Goal: Task Accomplishment & Management: Use online tool/utility

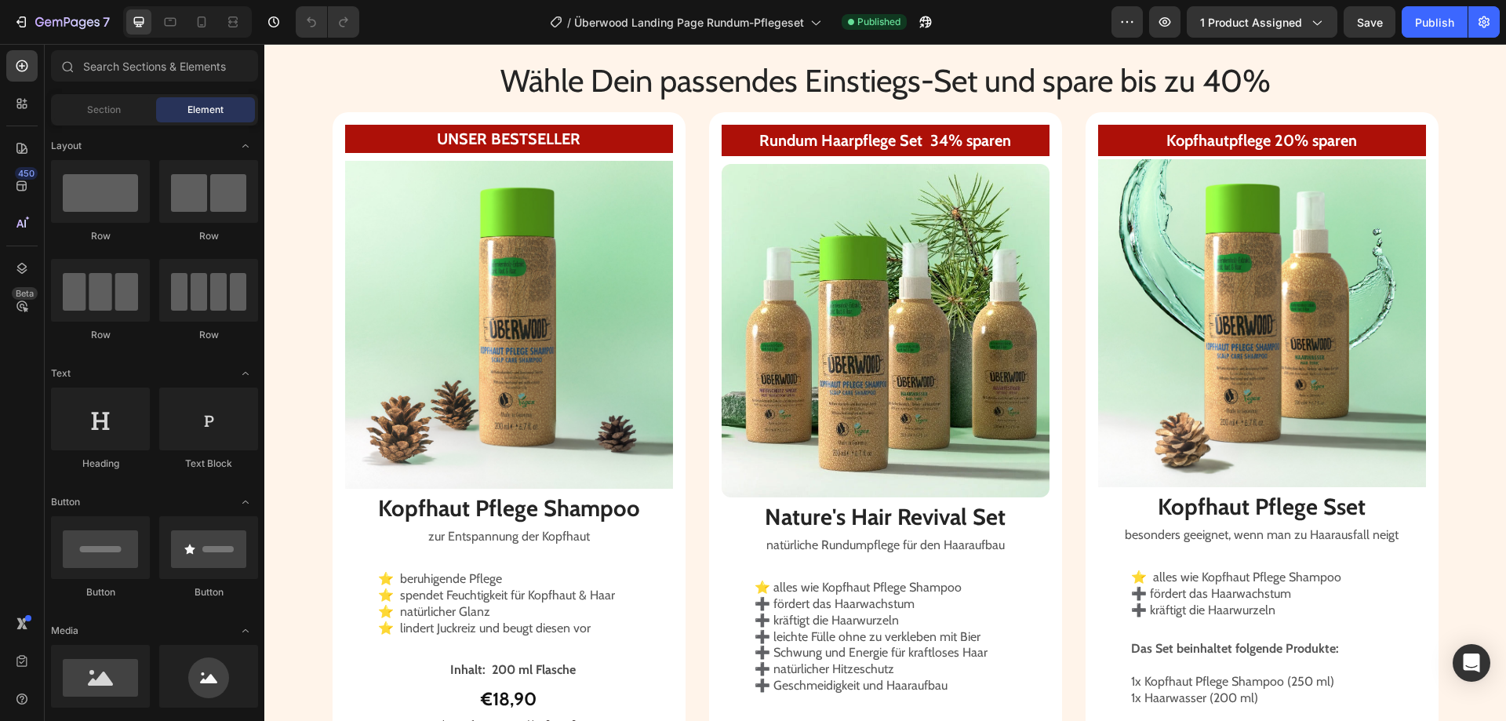
scroll to position [2628, 0]
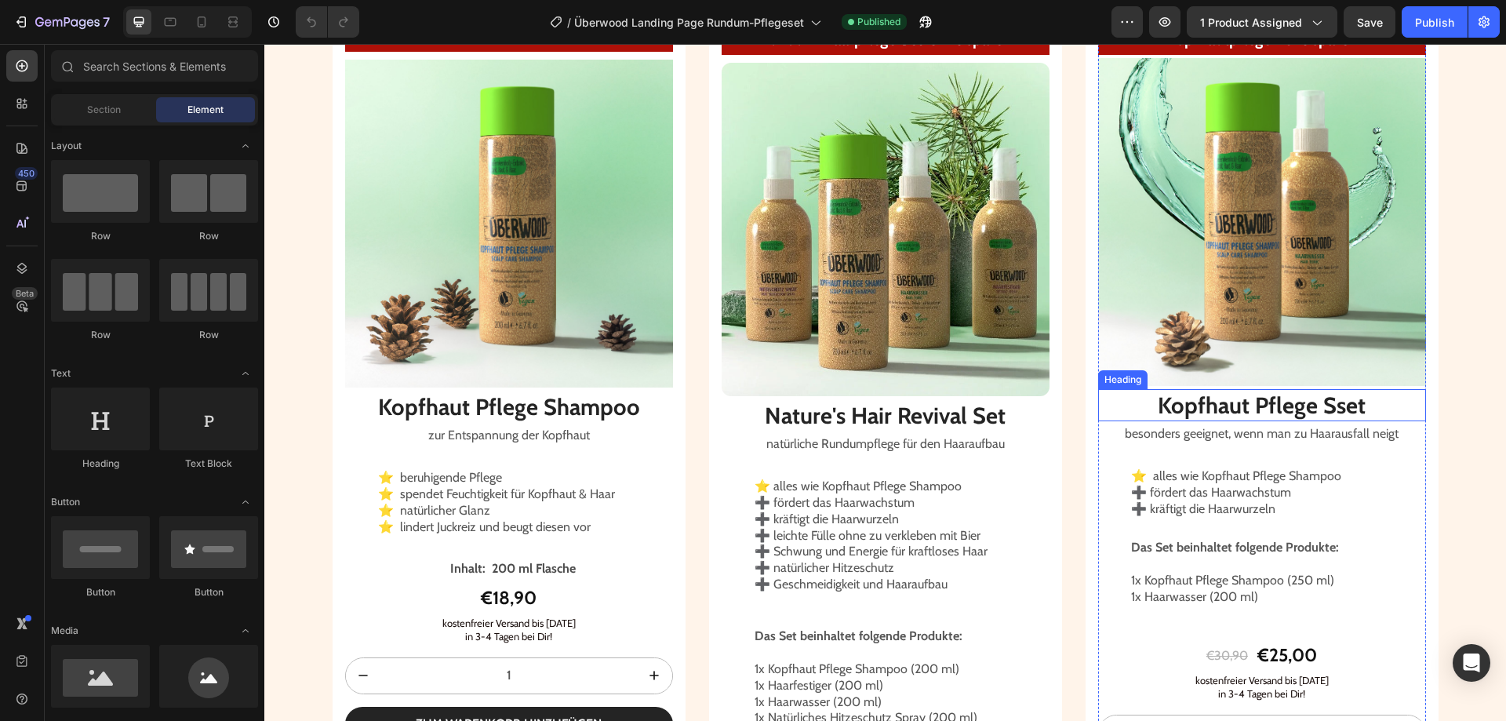
click at [1311, 406] on h2 "Kopfhaut Pflege Sset" at bounding box center [1262, 405] width 328 height 33
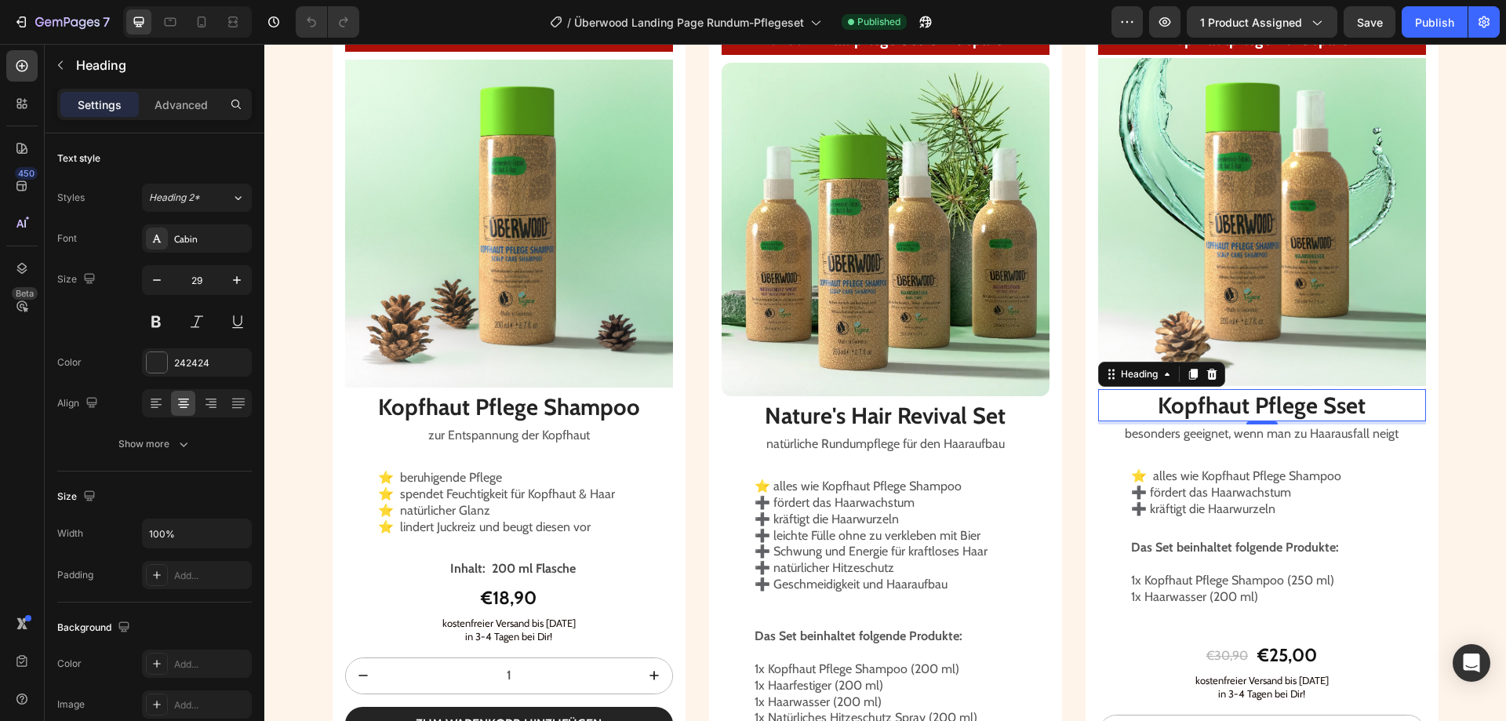
click at [1334, 404] on h2 "Kopfhaut Pflege Sset" at bounding box center [1262, 405] width 328 height 33
click at [1334, 404] on p "Kopfhaut Pflege Sset" at bounding box center [1262, 406] width 325 height 30
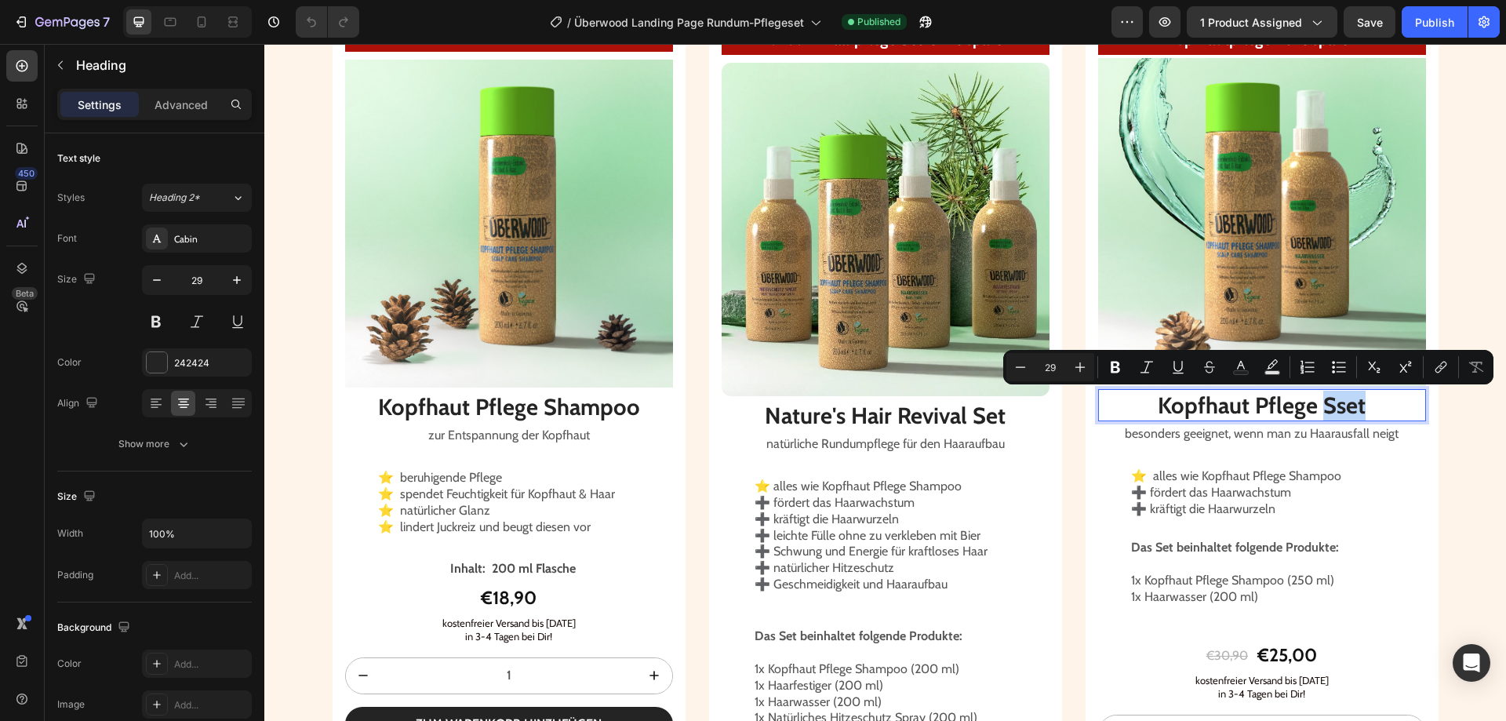
click at [1342, 399] on p "Kopfhaut Pflege Sset" at bounding box center [1262, 406] width 325 height 30
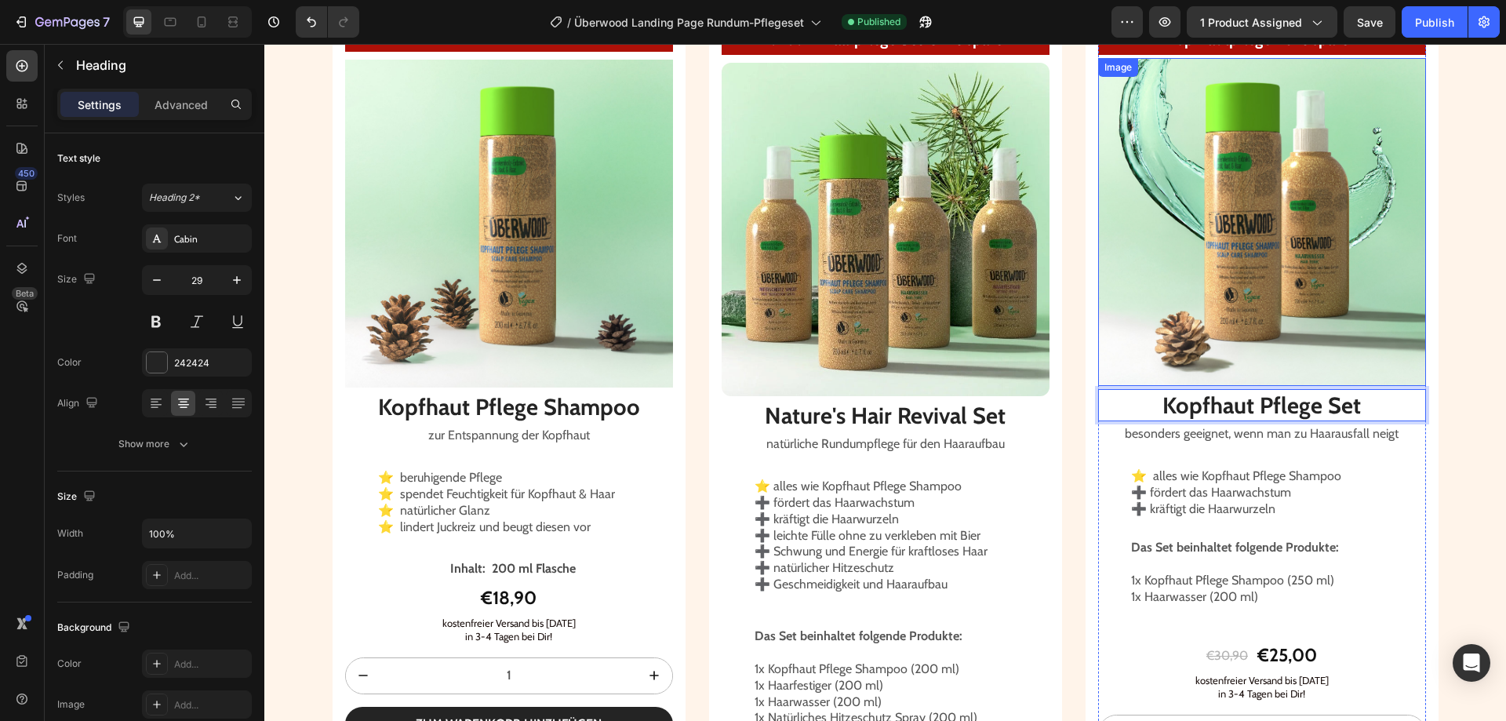
click at [1450, 286] on div "Wähle Dein passendes Einstiegs-Set und spare bis zu 40% Heading UNSER BESTSELLE…" at bounding box center [885, 447] width 1242 height 979
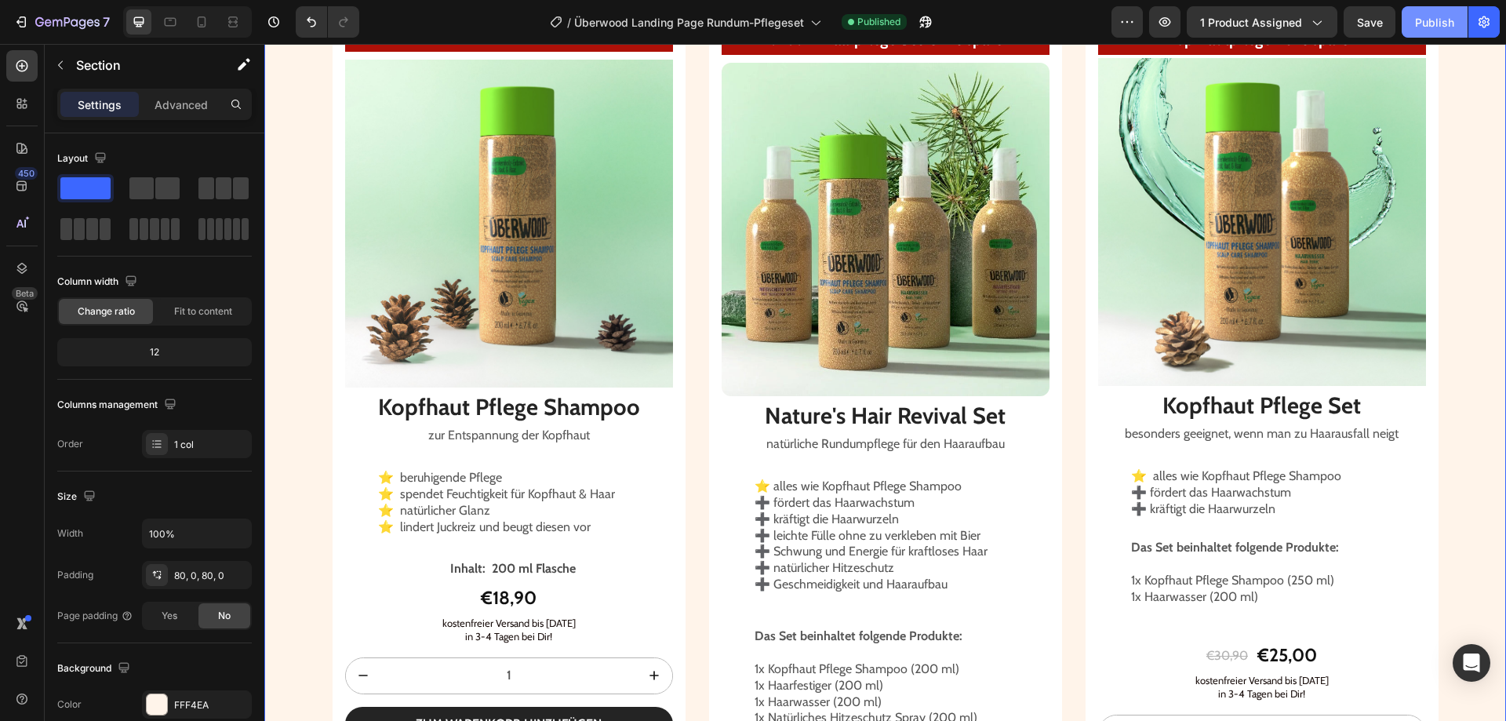
click at [1436, 27] on div "Publish" at bounding box center [1434, 22] width 39 height 16
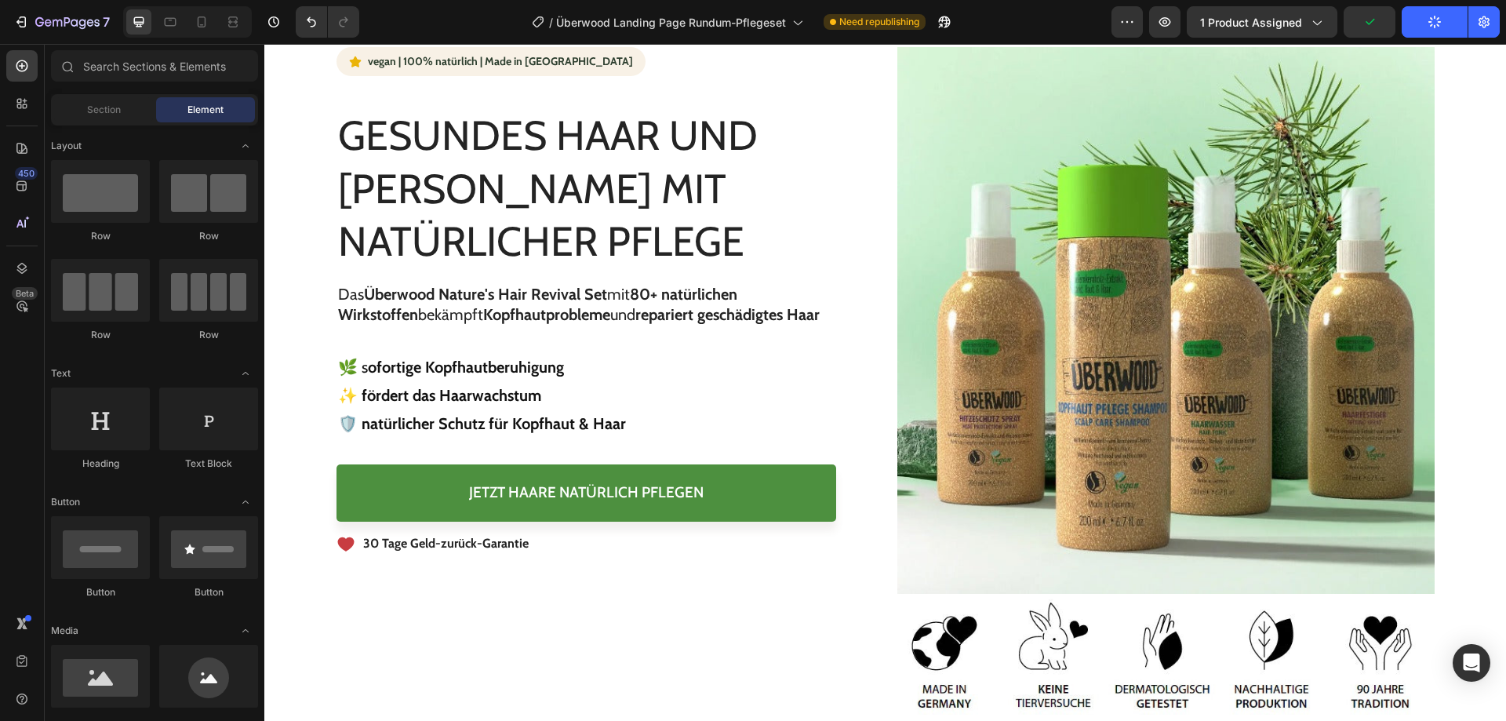
scroll to position [0, 0]
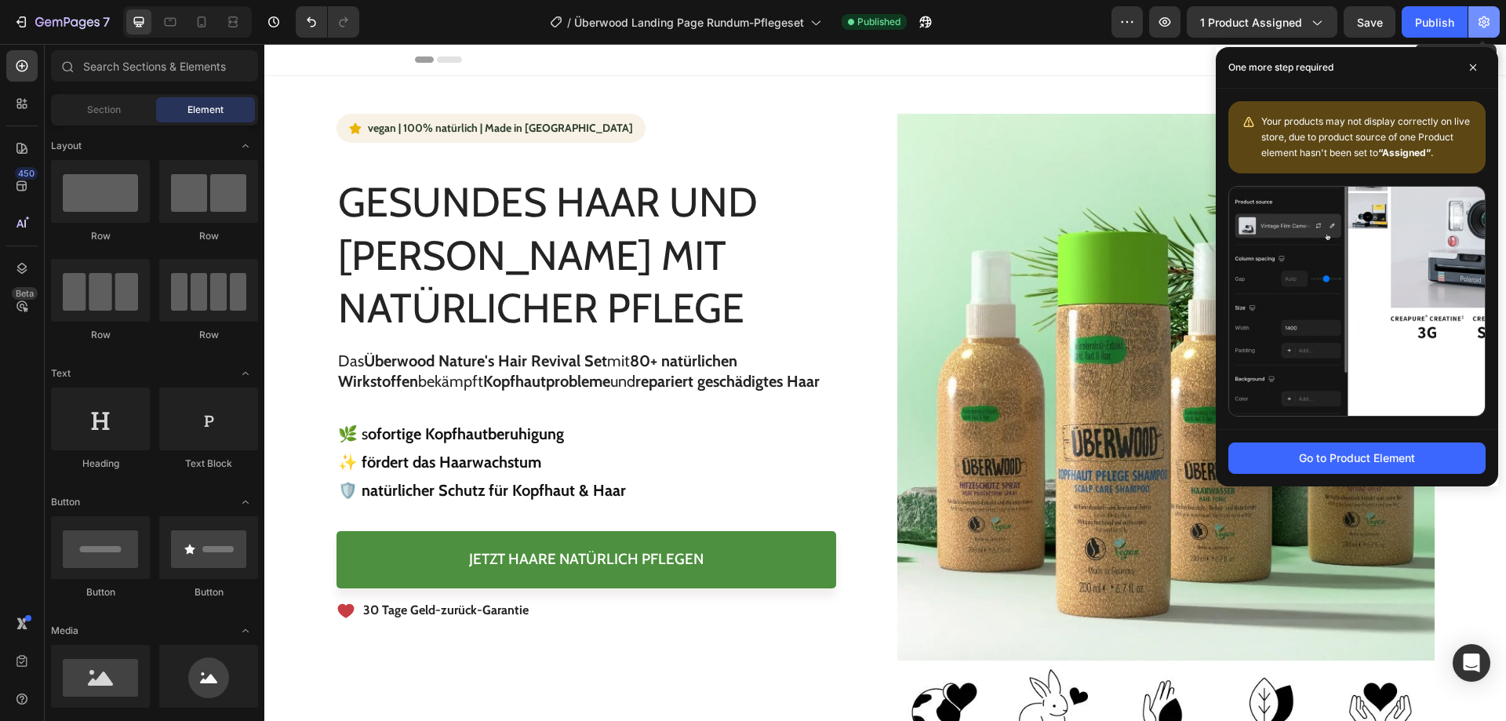
click at [1480, 17] on icon "button" at bounding box center [1484, 22] width 16 height 16
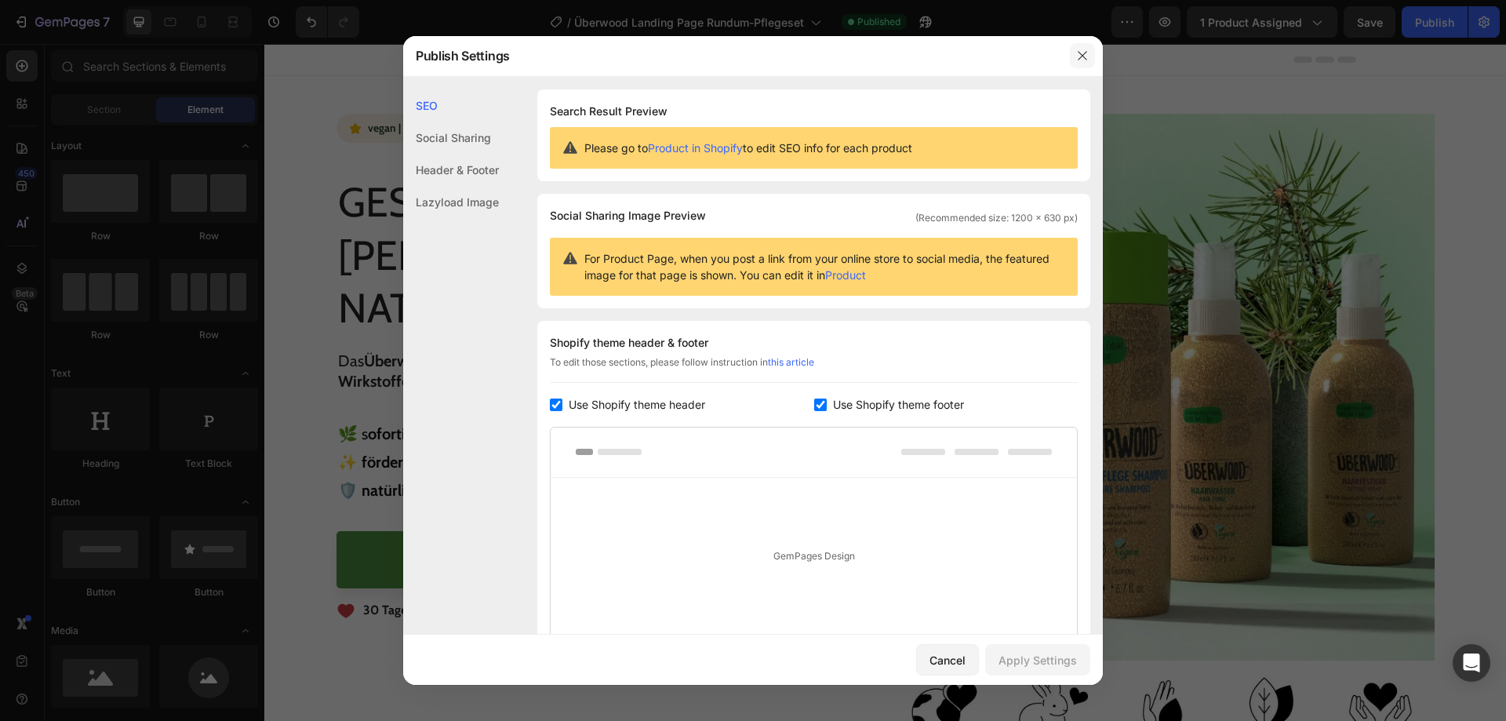
drag, startPoint x: 1080, startPoint y: 56, endPoint x: 788, endPoint y: 7, distance: 295.9
click at [1080, 56] on icon "button" at bounding box center [1082, 55] width 13 height 13
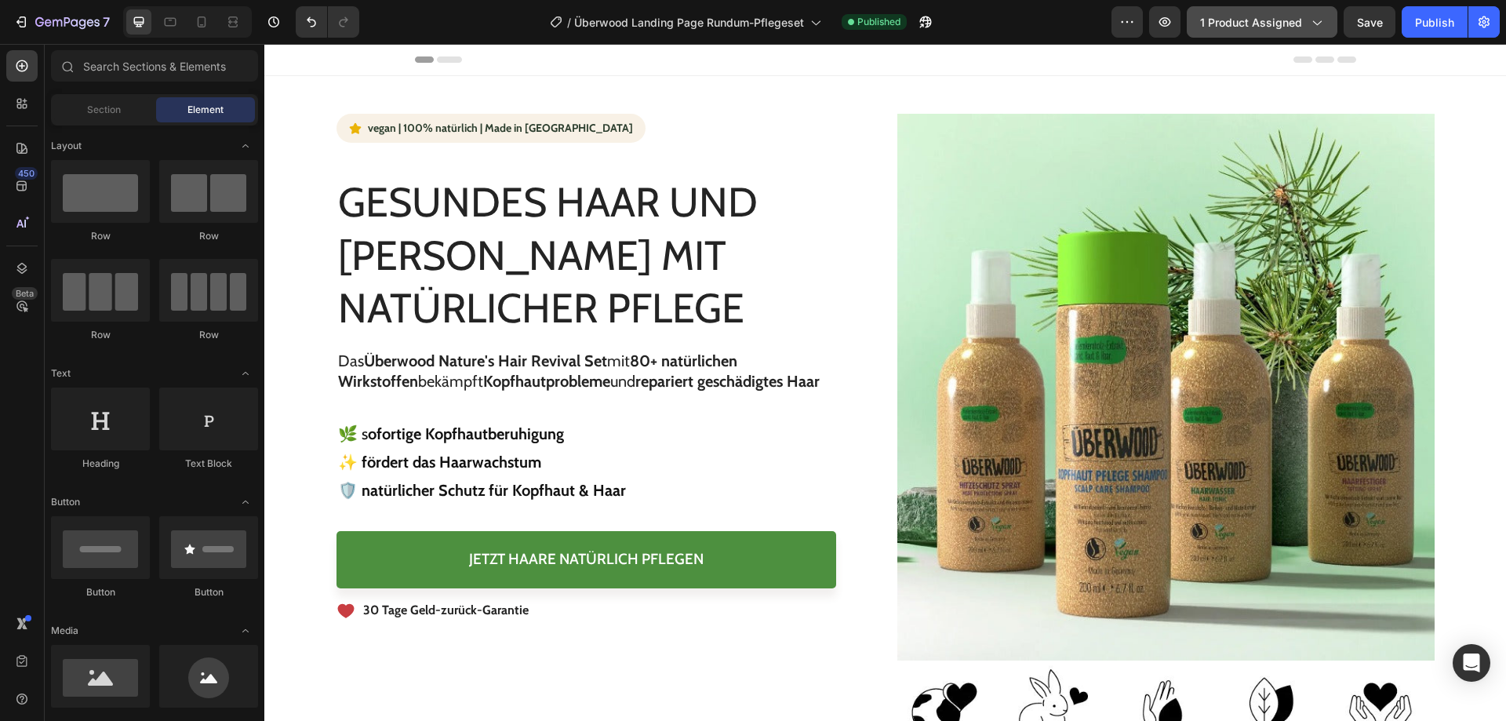
click at [1301, 22] on span "1 product assigned" at bounding box center [1251, 22] width 102 height 16
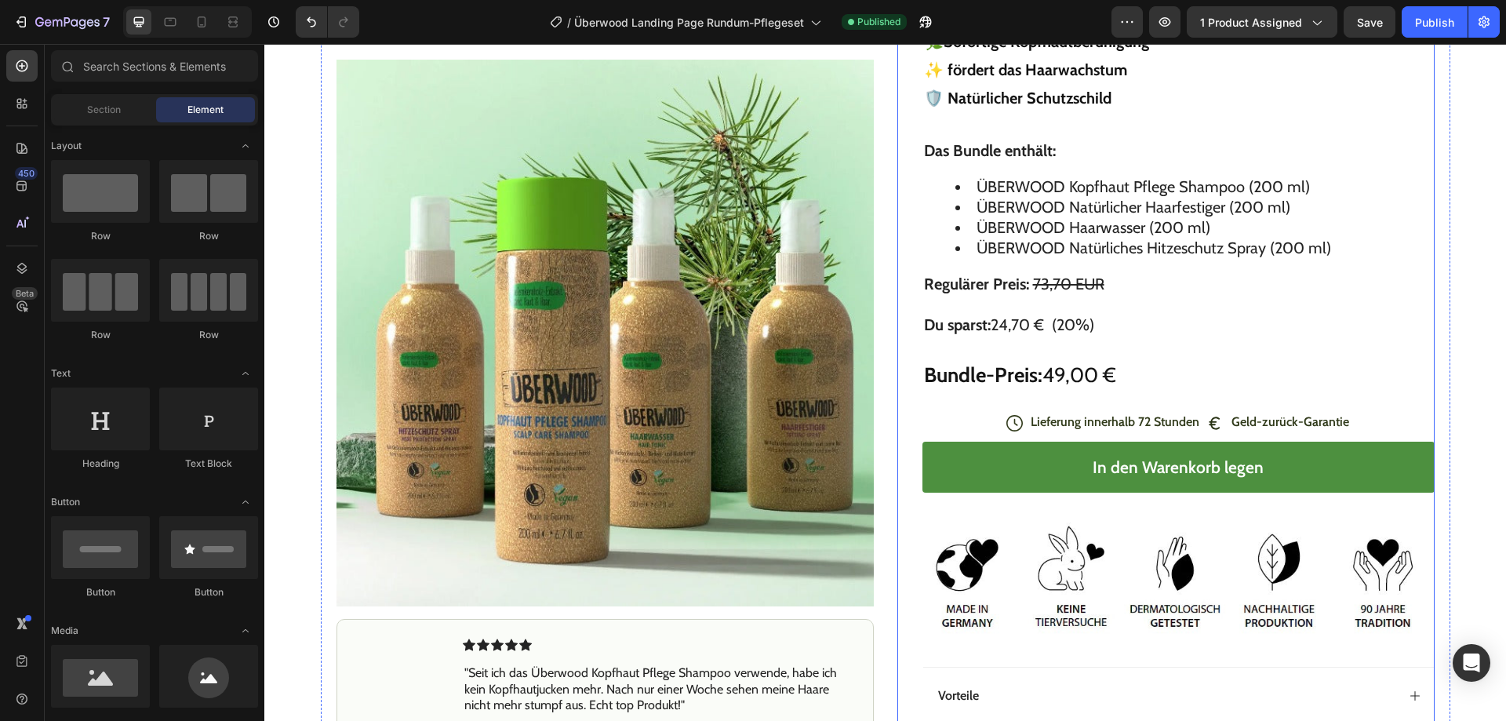
scroll to position [7225, 0]
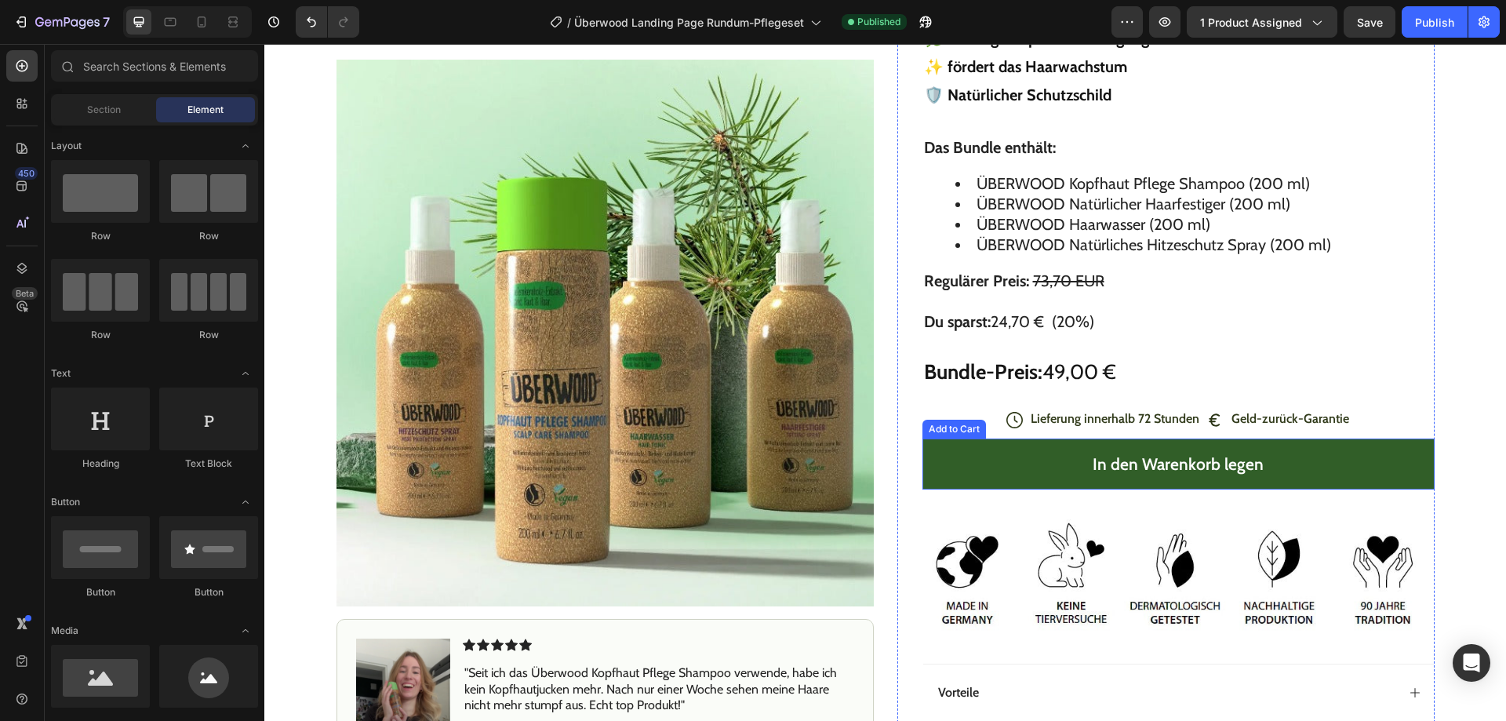
click at [960, 457] on button "In den Warenkorb legen" at bounding box center [1178, 463] width 512 height 51
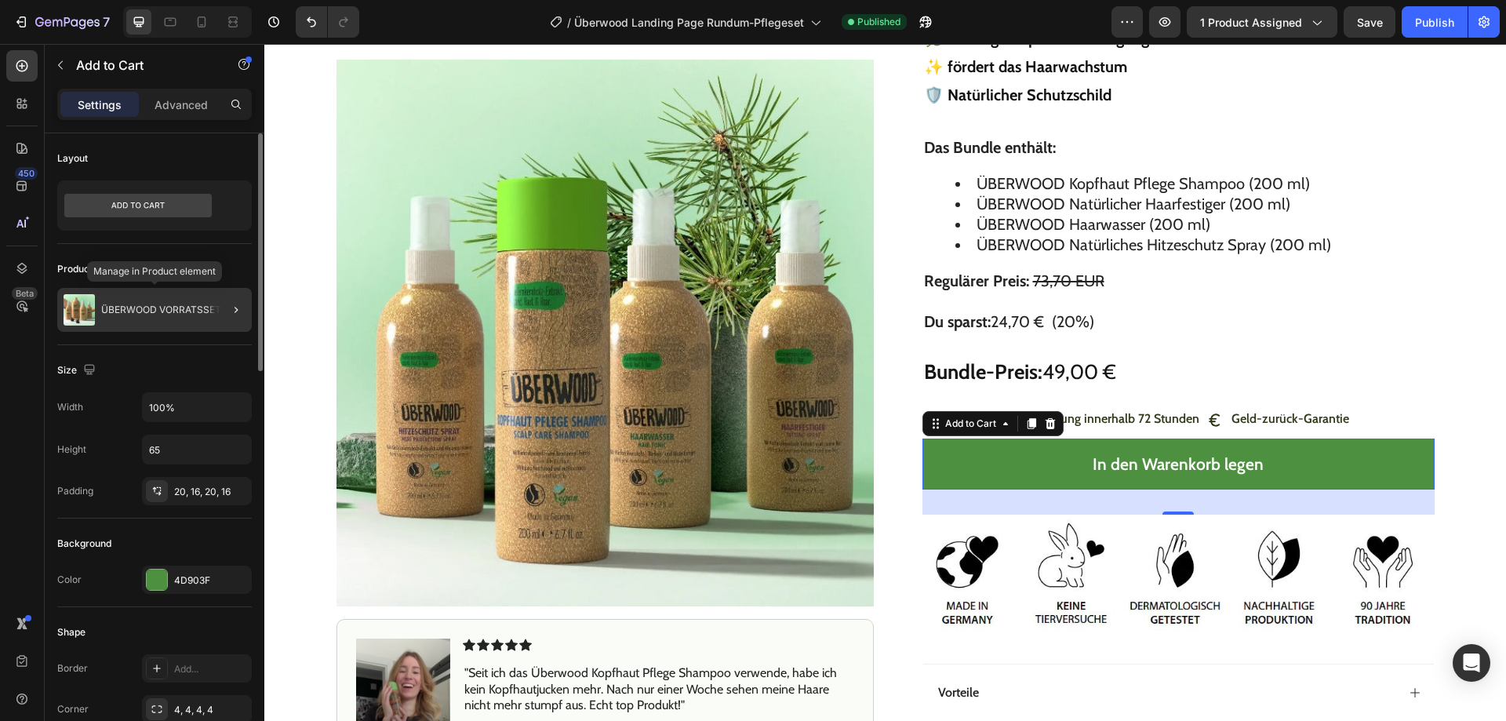
click at [191, 304] on p "ÜBERWOOD VORRATSSET" at bounding box center [161, 309] width 120 height 11
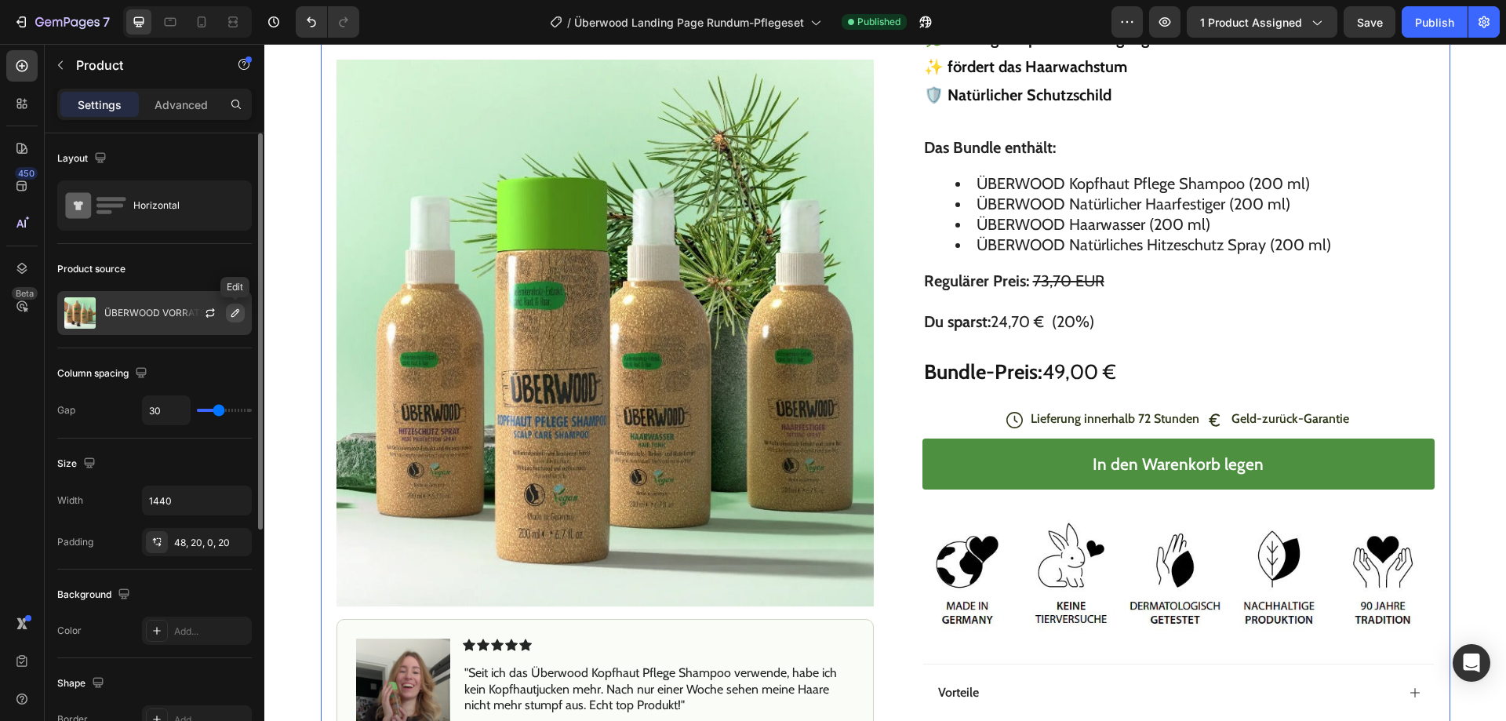
click at [233, 310] on icon "button" at bounding box center [235, 313] width 13 height 13
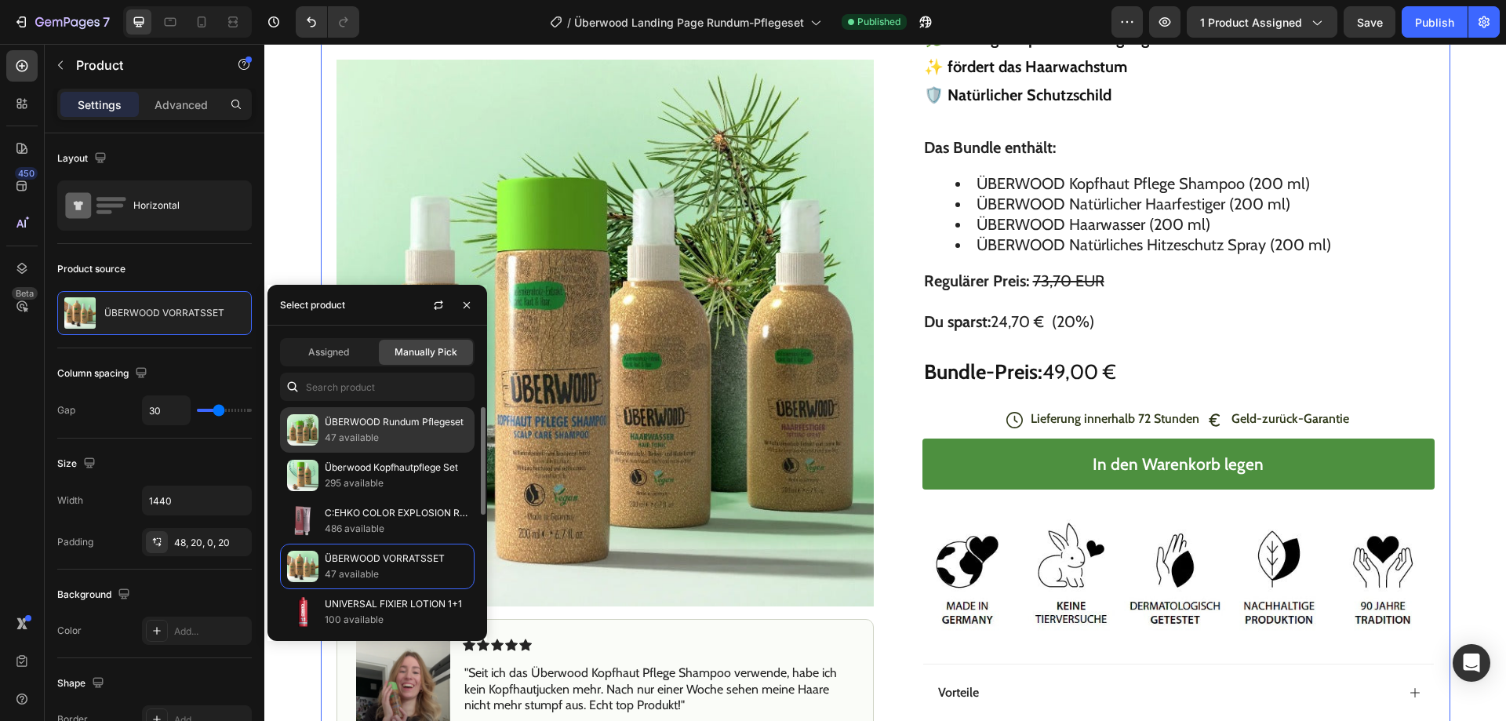
click at [379, 437] on p "47 available" at bounding box center [396, 438] width 143 height 16
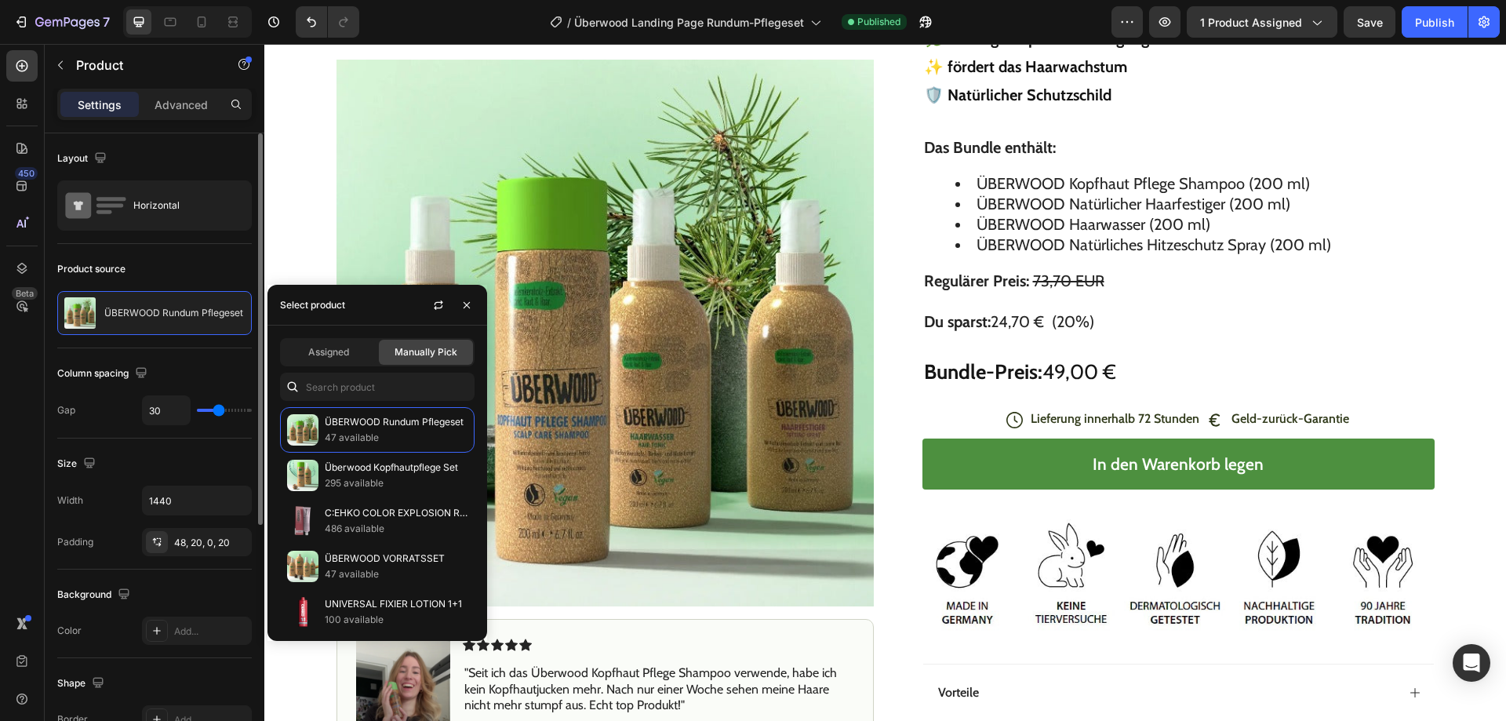
click at [200, 273] on div "Product source" at bounding box center [154, 268] width 195 height 25
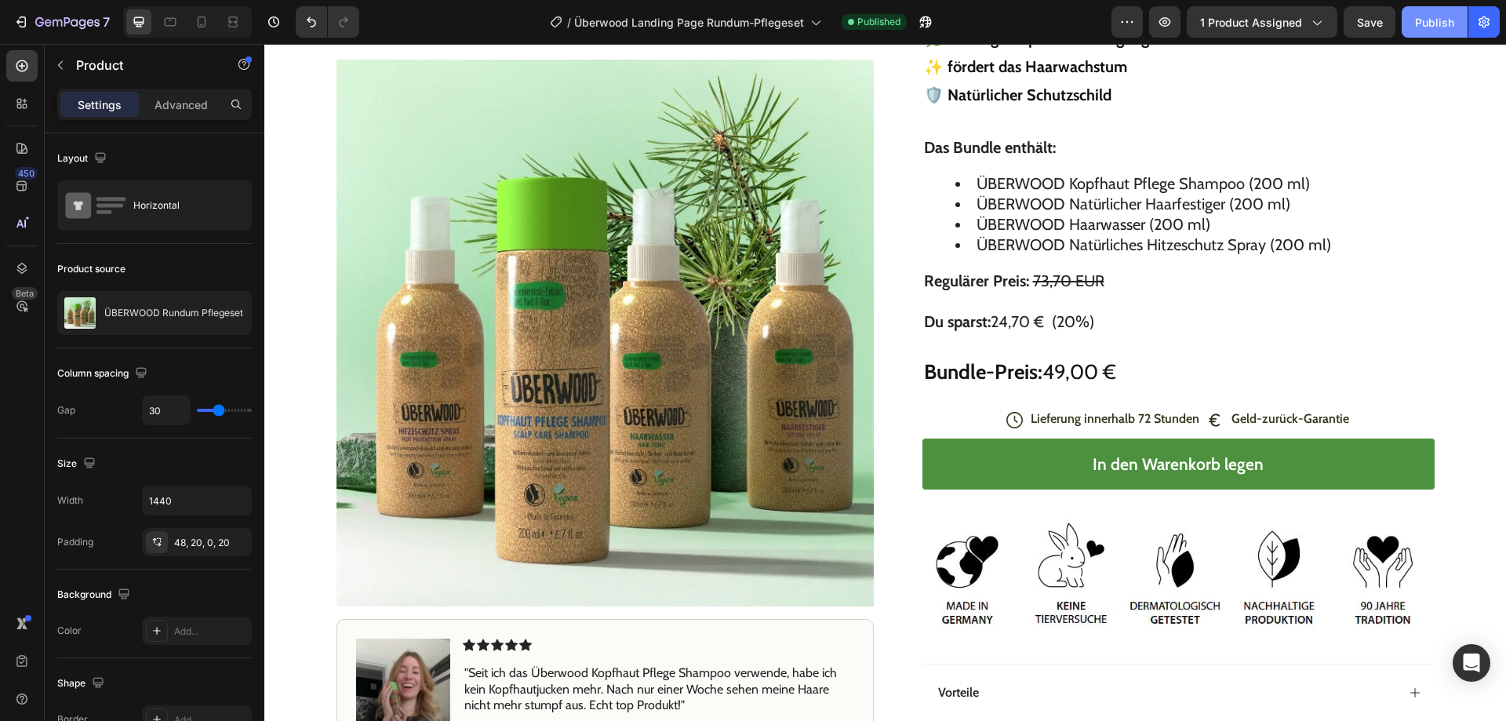
click at [1439, 22] on div "Publish" at bounding box center [1434, 22] width 39 height 16
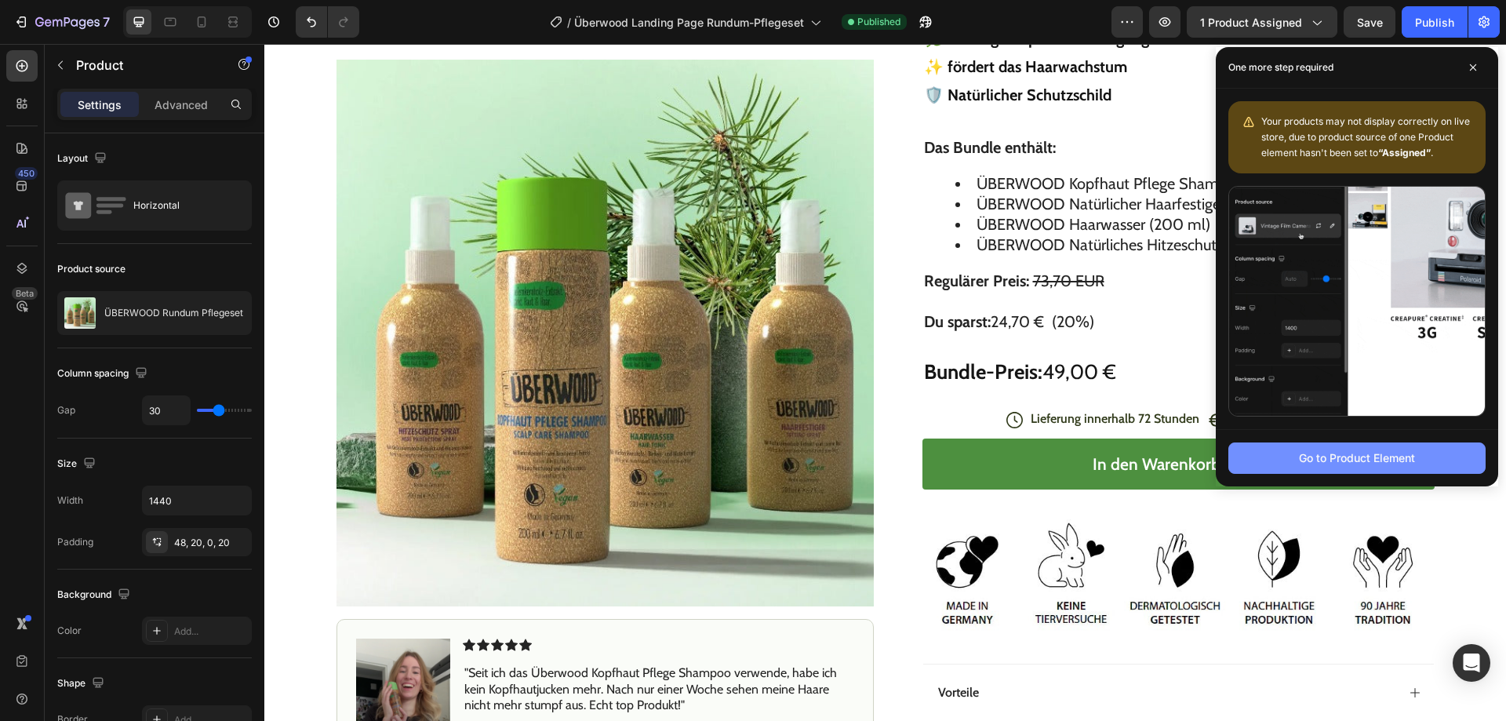
click at [1367, 462] on div "Go to Product Element" at bounding box center [1357, 457] width 116 height 16
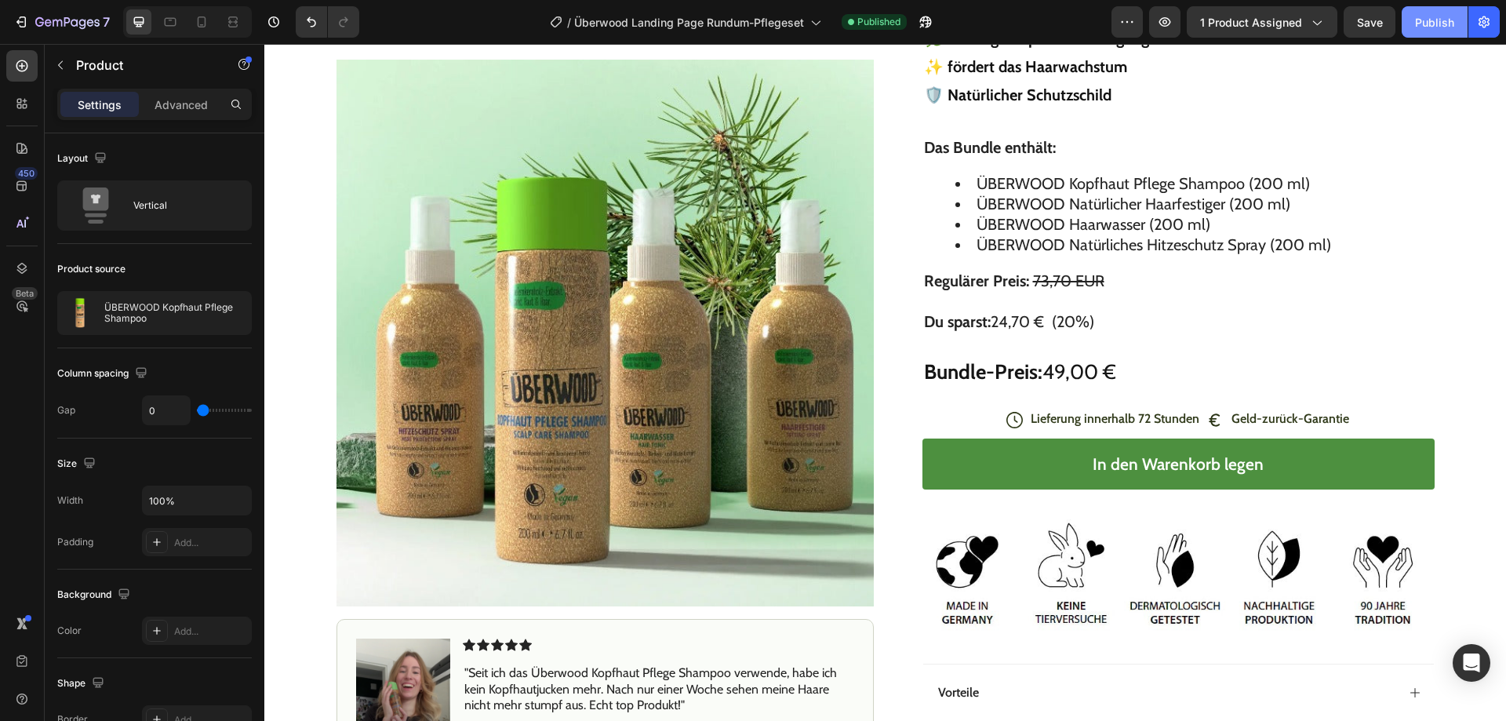
click at [1452, 24] on div "Publish" at bounding box center [1434, 22] width 39 height 16
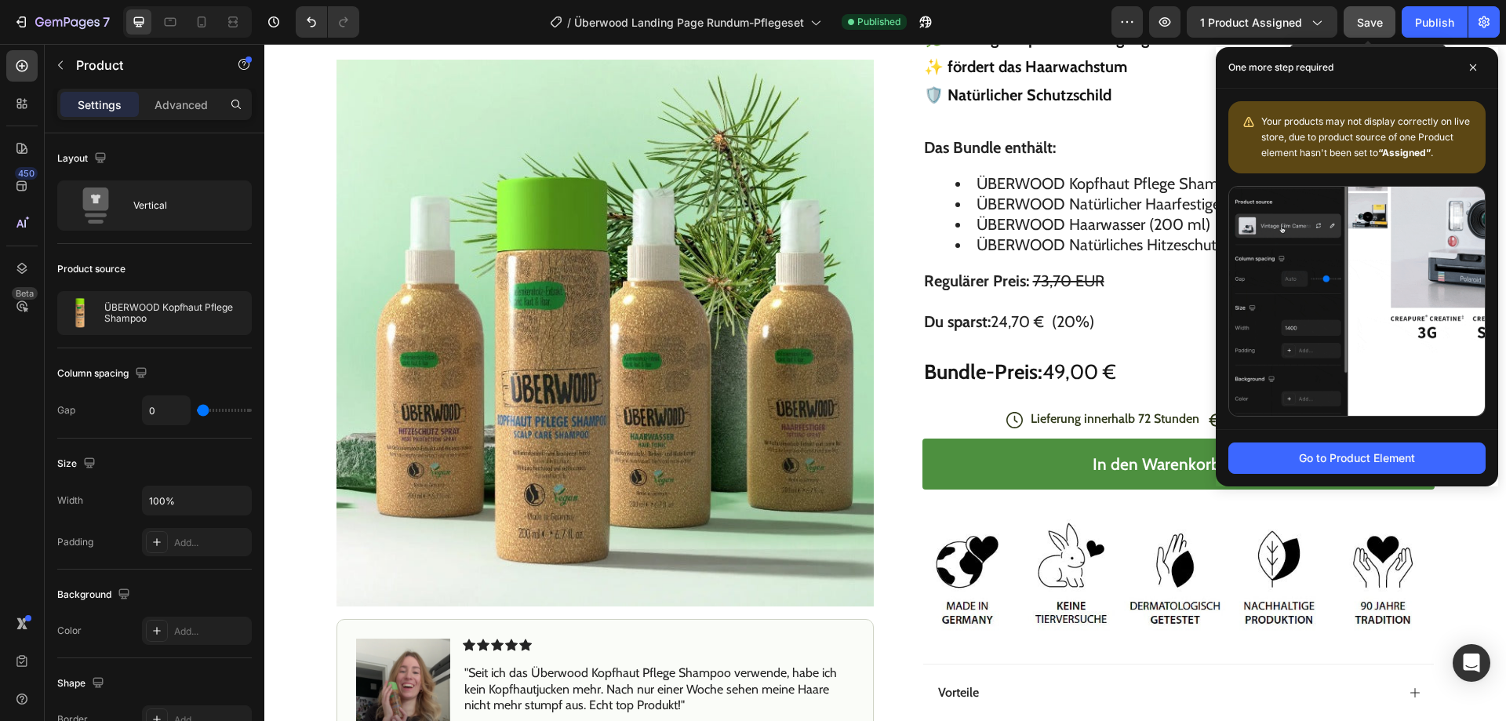
click at [1361, 19] on span "Save" at bounding box center [1370, 22] width 26 height 13
